Goal: Information Seeking & Learning: Learn about a topic

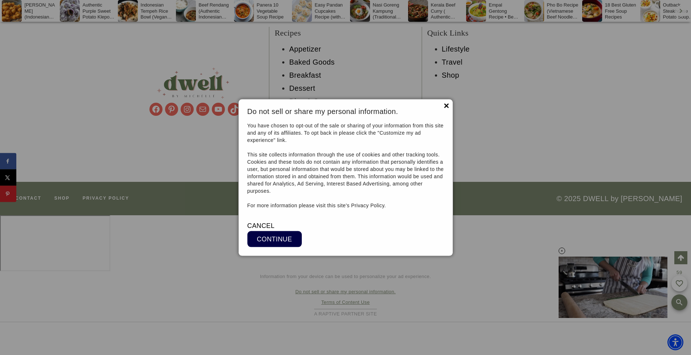
scroll to position [7264, 0]
